Goal: Task Accomplishment & Management: Use online tool/utility

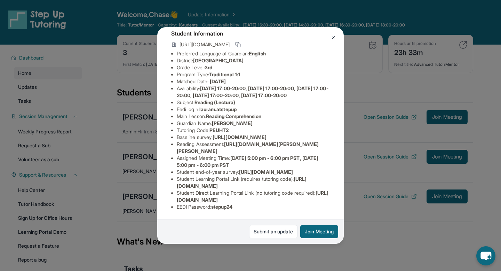
scroll to position [104, 0]
click at [348, 181] on div "[PERSON_NAME] Guardian: [PERSON_NAME] Student Information [URL][DOMAIN_NAME] Pr…" at bounding box center [250, 135] width 501 height 271
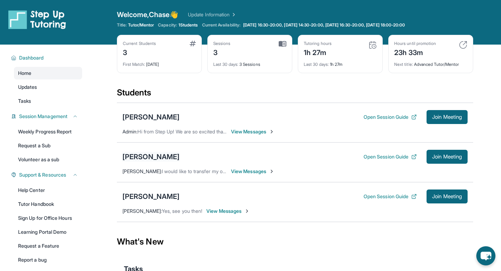
click at [130, 158] on div "[PERSON_NAME]" at bounding box center [150, 157] width 57 height 10
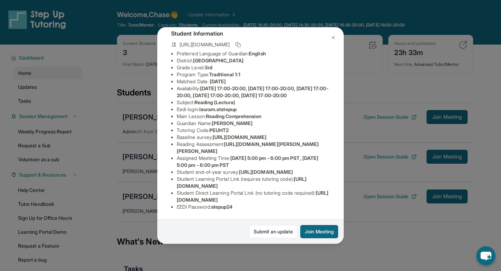
click at [379, 170] on div "Laura Ma Guardian: Xiaoqian Yu Student Information https://student-portal.stepu…" at bounding box center [250, 135] width 501 height 271
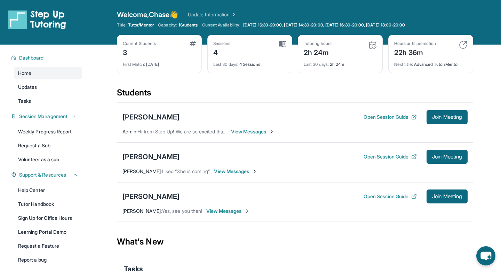
click at [220, 86] on div "Current Students 3 First Match : 5 days ago Sessions 4 Last 30 days : 4 Session…" at bounding box center [295, 61] width 356 height 52
click at [398, 158] on button "Open Session Guide" at bounding box center [390, 156] width 53 height 7
click at [67, 129] on link "Weekly Progress Report" at bounding box center [48, 131] width 68 height 13
click at [164, 194] on div "[PERSON_NAME]" at bounding box center [150, 196] width 57 height 10
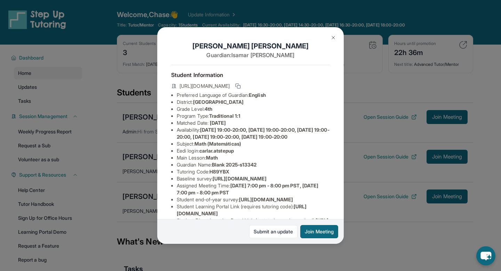
click at [332, 36] on img at bounding box center [334, 38] width 6 height 6
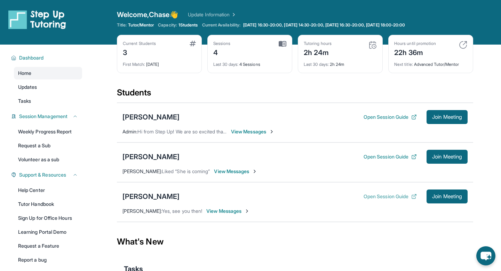
click at [393, 193] on button "Open Session Guide" at bounding box center [390, 196] width 53 height 7
click at [441, 197] on span "Join Meeting" at bounding box center [447, 196] width 30 height 4
click at [203, 14] on link "Update Information" at bounding box center [212, 14] width 49 height 7
click at [149, 197] on div "[PERSON_NAME]" at bounding box center [150, 196] width 57 height 10
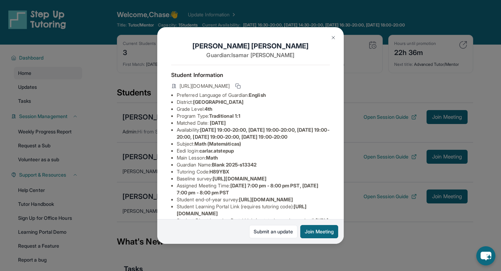
click at [133, 190] on div "Carla Rodriguez Guardian: Isamar Rodriguez Student Information https://student-…" at bounding box center [250, 135] width 501 height 271
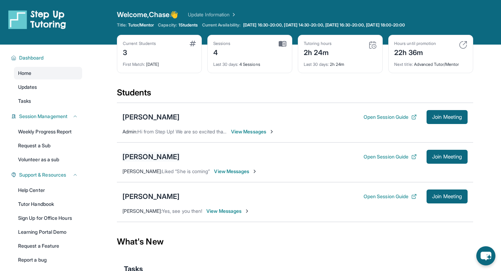
click at [148, 158] on div "[PERSON_NAME]" at bounding box center [150, 157] width 57 height 10
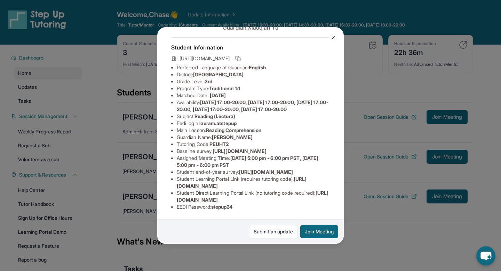
scroll to position [83, 0]
click at [356, 127] on div "Laura Ma Guardian: Xiaoqian Yu Student Information https://student-portal.stepu…" at bounding box center [250, 135] width 501 height 271
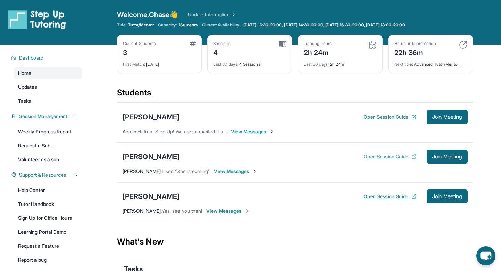
click at [395, 157] on button "Open Session Guide" at bounding box center [390, 156] width 53 height 7
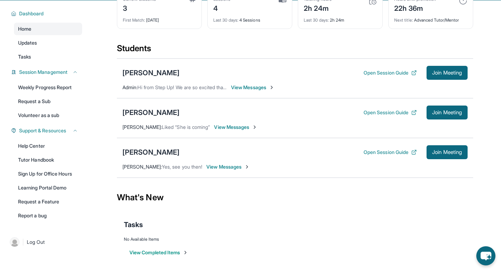
scroll to position [0, 0]
